Goal: Information Seeking & Learning: Learn about a topic

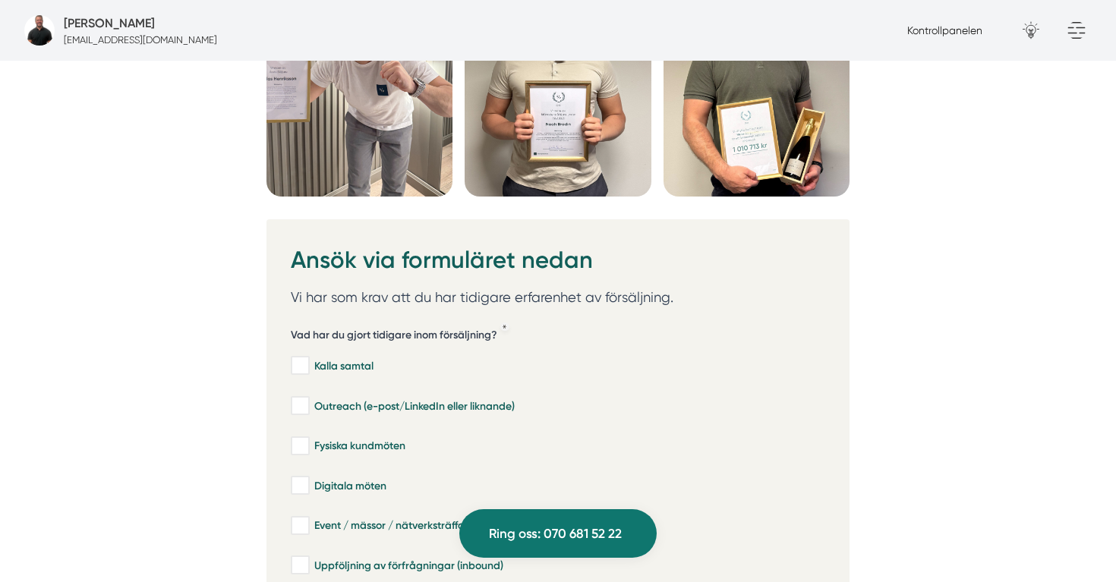
scroll to position [4248, 0]
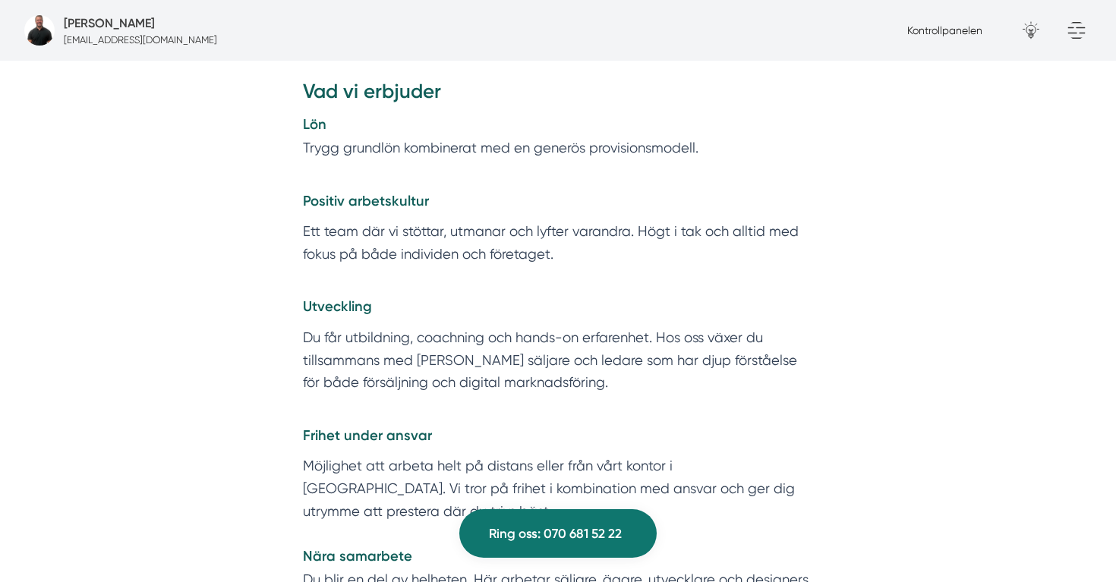
scroll to position [2822, 0]
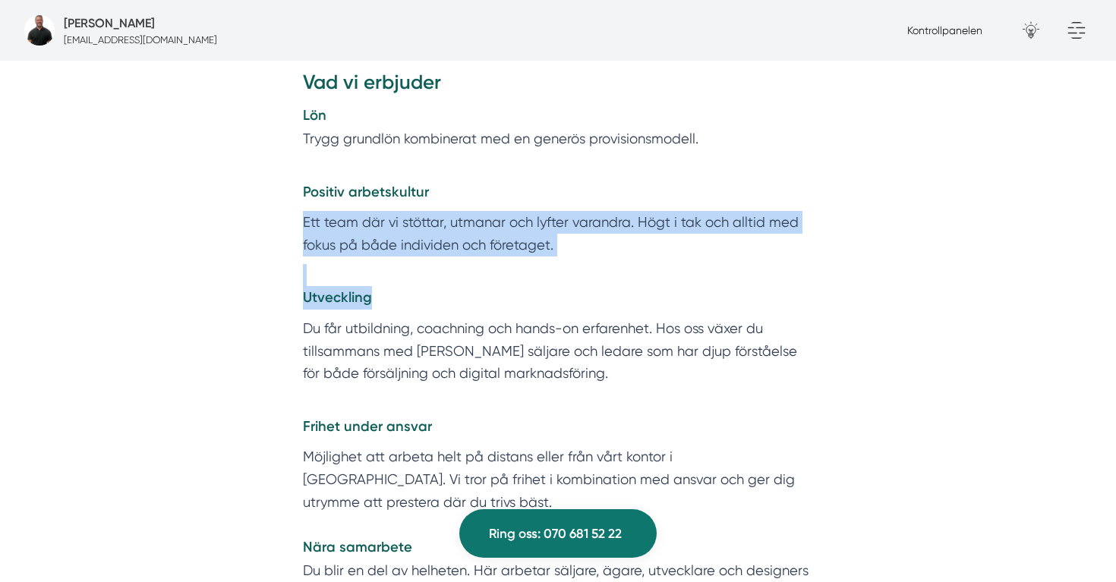
drag, startPoint x: 286, startPoint y: 163, endPoint x: 515, endPoint y: 255, distance: 247.0
click at [515, 256] on div "Vad vi erbjuder [PERSON_NAME] grundlön kombinerat med en generös provisionsmode…" at bounding box center [557, 404] width 583 height 671
click at [515, 264] on p "Utveckling" at bounding box center [558, 287] width 510 height 46
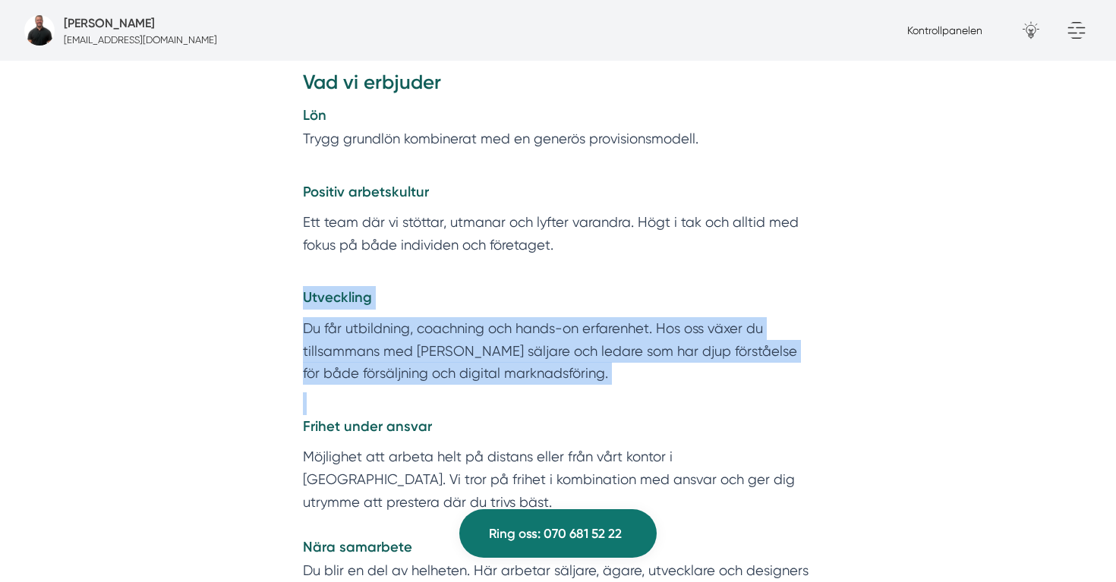
drag, startPoint x: 295, startPoint y: 266, endPoint x: 578, endPoint y: 361, distance: 299.3
click at [579, 363] on div "Vad vi erbjuder [PERSON_NAME] grundlön kombinerat med en generös provisionsmode…" at bounding box center [557, 404] width 583 height 671
click at [578, 392] on p "Frihet under ansvar" at bounding box center [558, 415] width 510 height 46
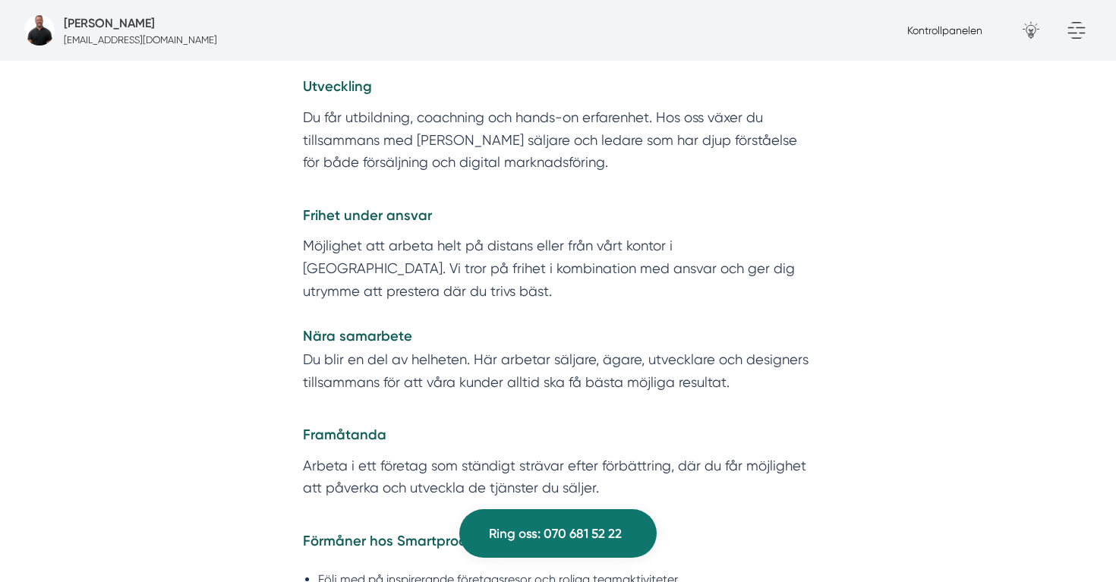
scroll to position [3029, 0]
